Goal: Information Seeking & Learning: Learn about a topic

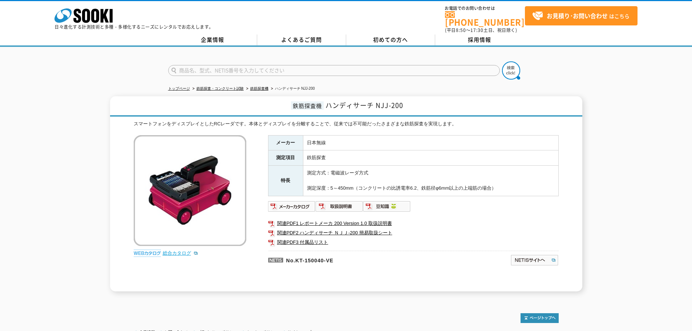
click at [183, 250] on link "総合カタログ" at bounding box center [181, 252] width 36 height 5
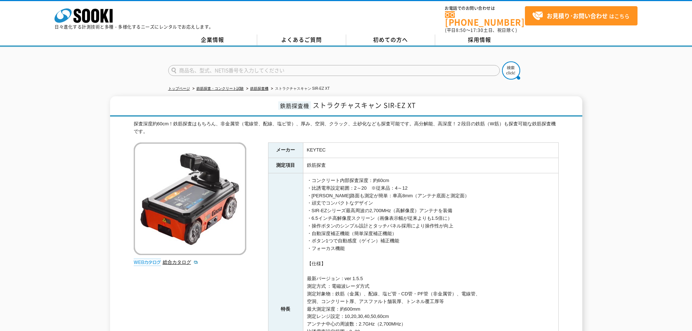
scroll to position [249, 0]
